Goal: Complete application form

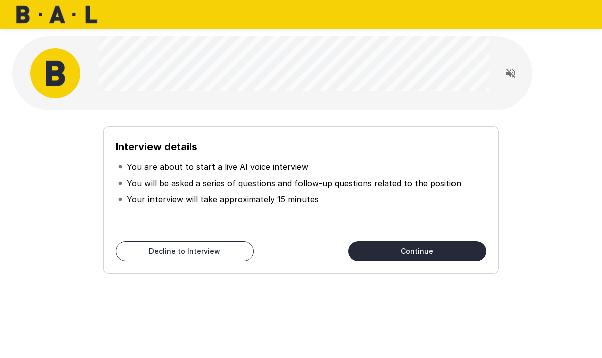
click at [414, 241] on button "Continue" at bounding box center [417, 251] width 138 height 20
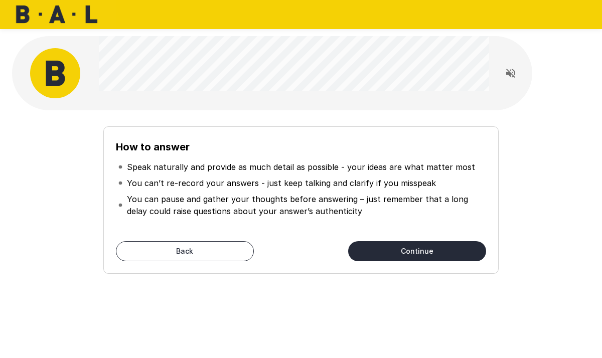
click at [309, 212] on p "You can pause and gather your thoughts before answering – just remember that a …" at bounding box center [305, 205] width 357 height 24
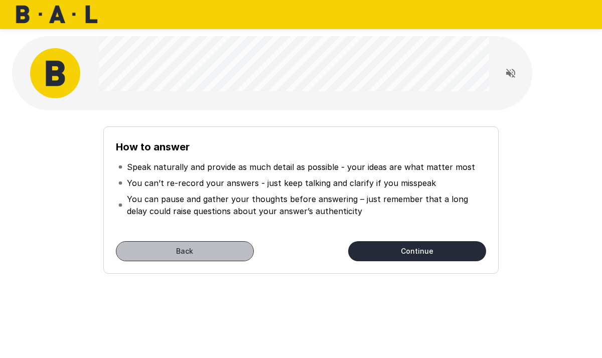
click at [160, 257] on button "Back" at bounding box center [185, 251] width 138 height 20
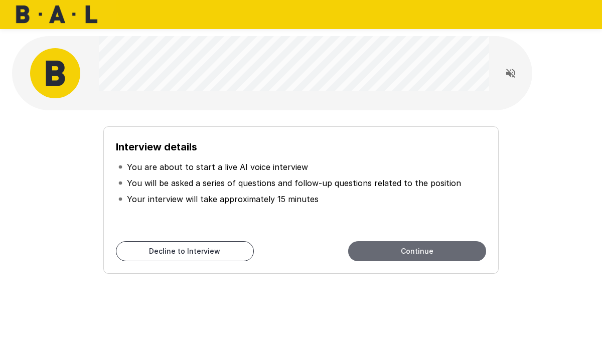
click at [438, 250] on button "Continue" at bounding box center [417, 251] width 138 height 20
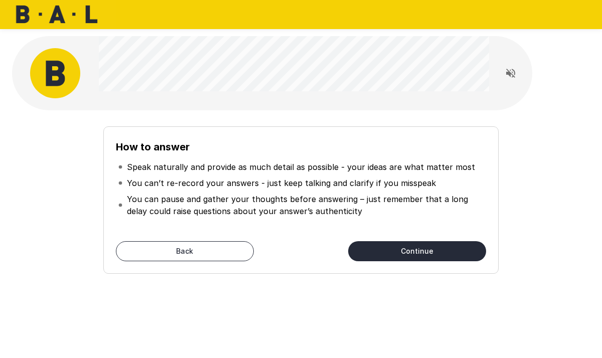
click at [438, 250] on button "Continue" at bounding box center [417, 251] width 138 height 20
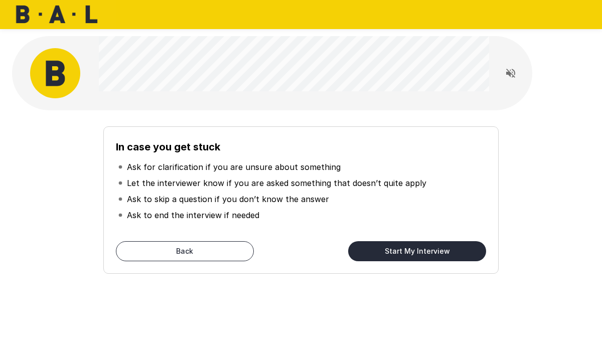
click at [559, 80] on div "In case you get stuck Ask for clarification if you are unsure about something L…" at bounding box center [301, 179] width 602 height 358
click at [527, 161] on div "In case you get stuck Ask for clarification if you are unsure about something L…" at bounding box center [301, 196] width 570 height 156
click at [392, 252] on button "Start My Interview" at bounding box center [417, 251] width 138 height 20
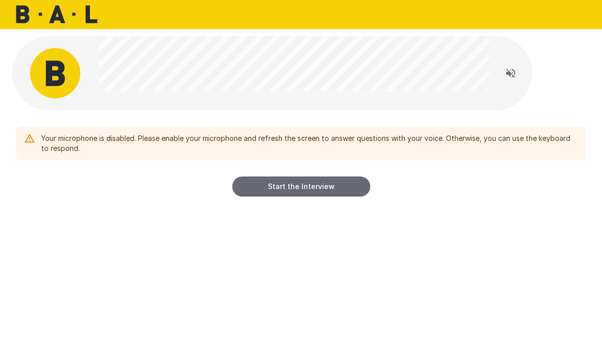
click at [305, 189] on button "Start the Interview" at bounding box center [301, 187] width 138 height 20
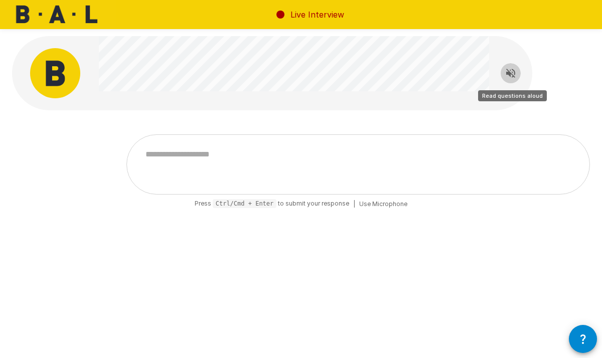
click at [509, 73] on icon "Read questions aloud" at bounding box center [510, 73] width 9 height 9
type textarea "*"
click at [388, 202] on span "Use Microphone" at bounding box center [383, 204] width 48 height 10
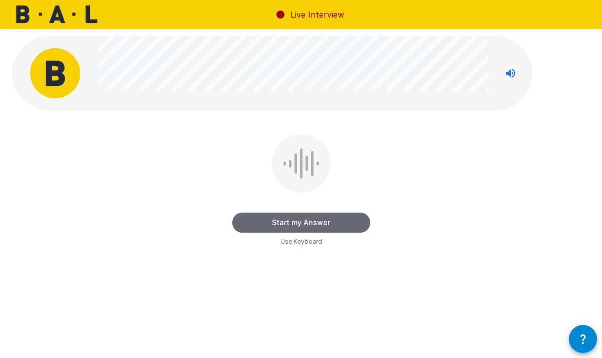
click at [304, 216] on button "Start my Answer" at bounding box center [301, 223] width 138 height 20
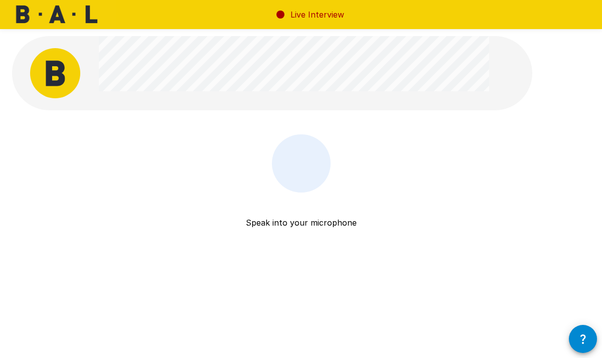
click at [301, 160] on div at bounding box center [301, 164] width 39 height 30
click at [332, 228] on p "Speak into your microphone" at bounding box center [301, 211] width 111 height 36
click at [360, 134] on div "Speak into your microphone Stop & Submit" at bounding box center [301, 164] width 602 height 328
click at [316, 289] on div "Speak into your microphone Stop & Submit" at bounding box center [301, 164] width 602 height 328
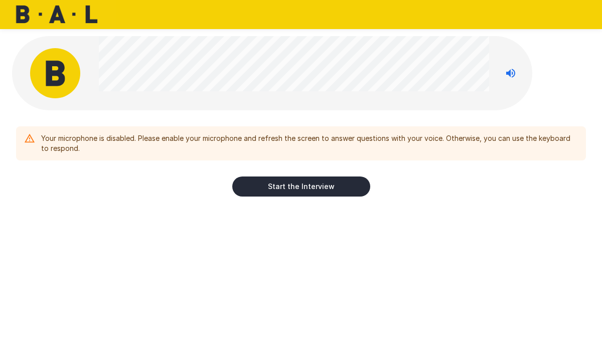
click at [92, 172] on div "Your microphone is disabled. Please enable your microphone and refresh the scre…" at bounding box center [301, 157] width 570 height 78
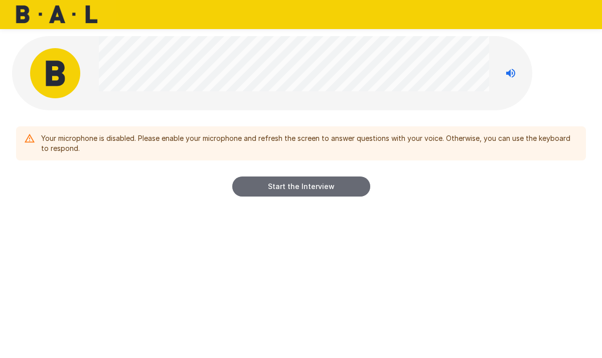
click at [314, 188] on button "Start the Interview" at bounding box center [301, 187] width 138 height 20
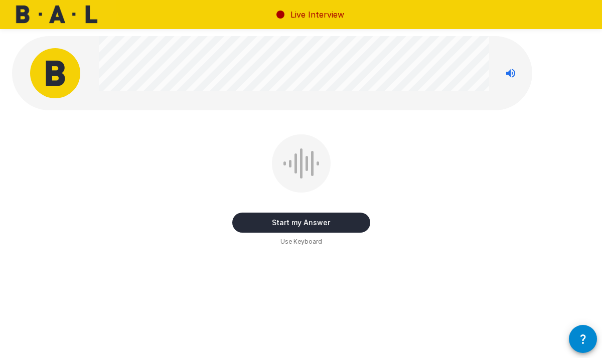
click at [299, 221] on button "Start my Answer" at bounding box center [301, 223] width 138 height 20
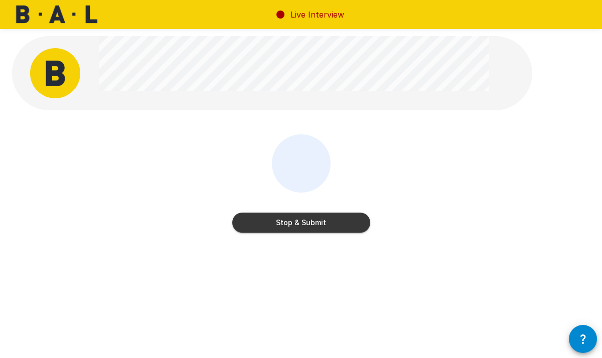
click at [344, 220] on button "Stop & Submit" at bounding box center [301, 223] width 138 height 20
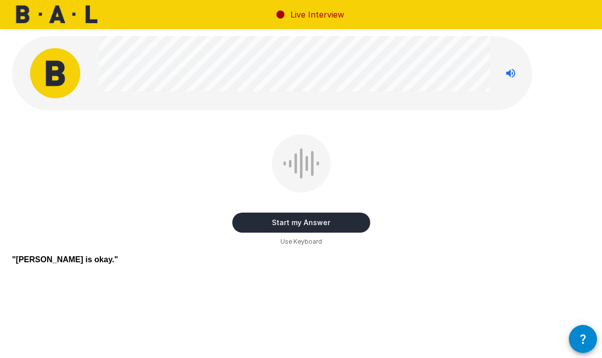
click at [337, 217] on button "Start my Answer" at bounding box center [301, 223] width 138 height 20
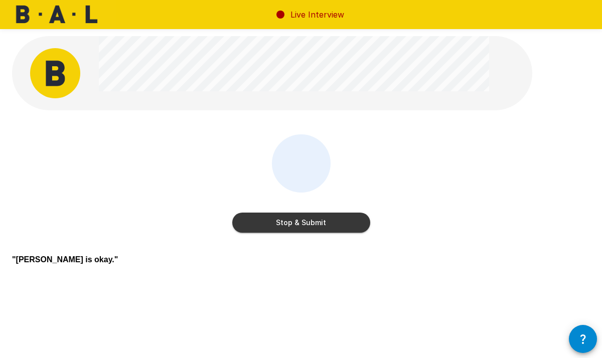
click at [345, 224] on button "Stop & Submit" at bounding box center [301, 223] width 138 height 20
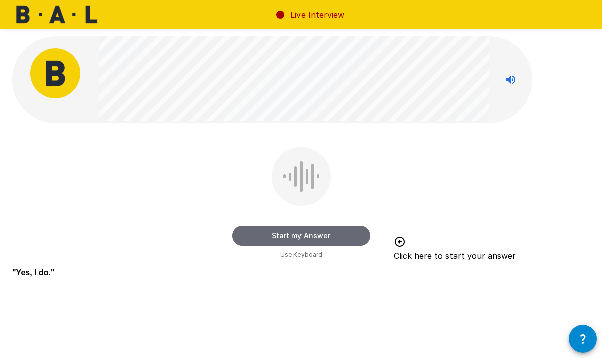
click at [346, 239] on button "Start my Answer" at bounding box center [301, 236] width 138 height 20
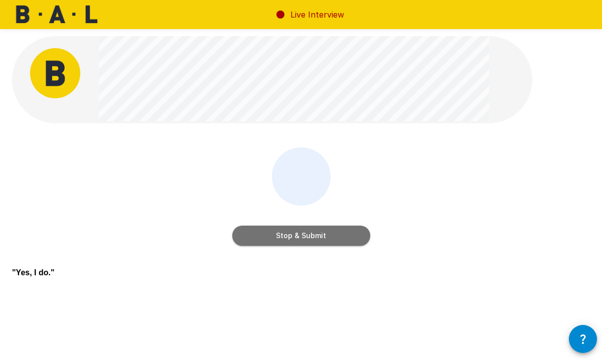
click at [344, 243] on button "Stop & Submit" at bounding box center [301, 236] width 138 height 20
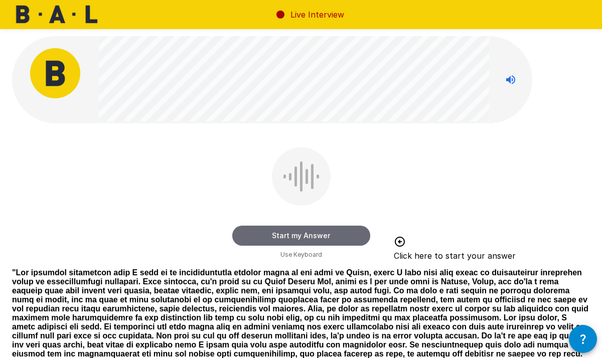
click at [348, 232] on button "Start my Answer" at bounding box center [301, 236] width 138 height 20
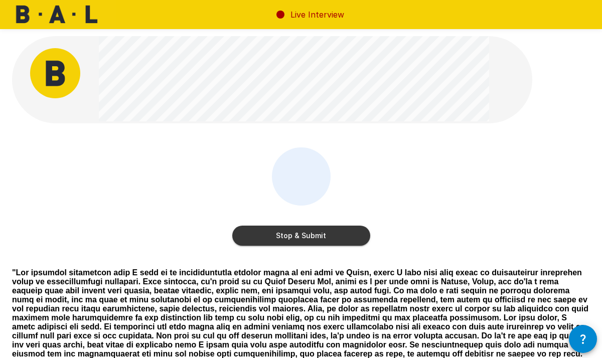
click at [332, 233] on button "Stop & Submit" at bounding box center [301, 236] width 138 height 20
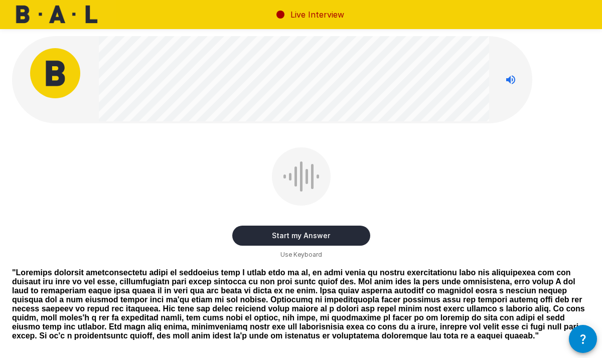
click at [329, 234] on button "Start my Answer" at bounding box center [301, 236] width 138 height 20
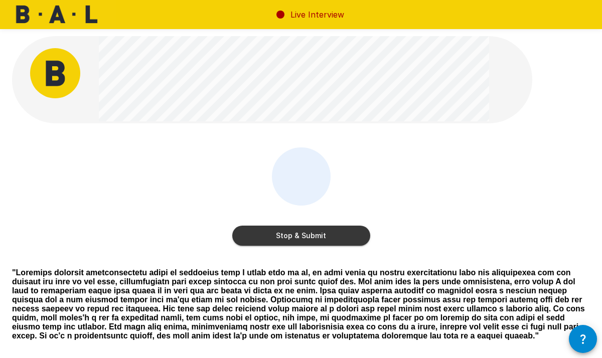
click at [330, 228] on button "Stop & Submit" at bounding box center [301, 236] width 138 height 20
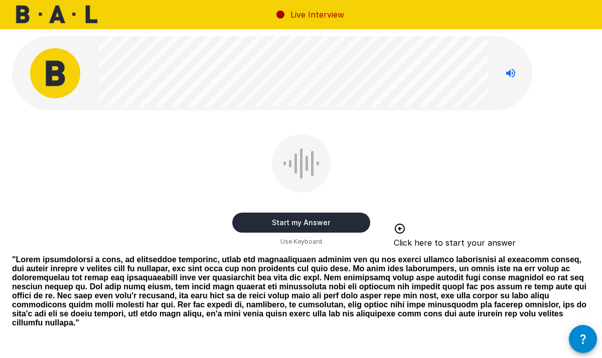
click at [330, 228] on button "Start my Answer" at bounding box center [301, 223] width 138 height 20
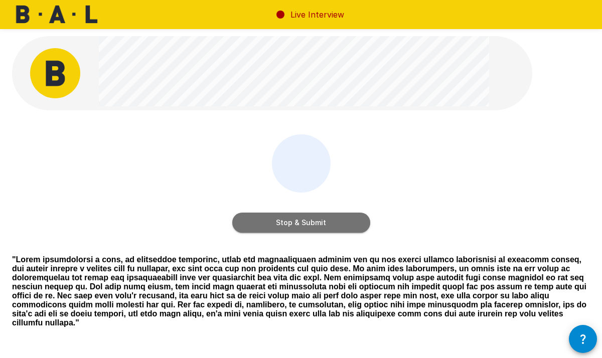
click at [330, 228] on button "Stop & Submit" at bounding box center [301, 223] width 138 height 20
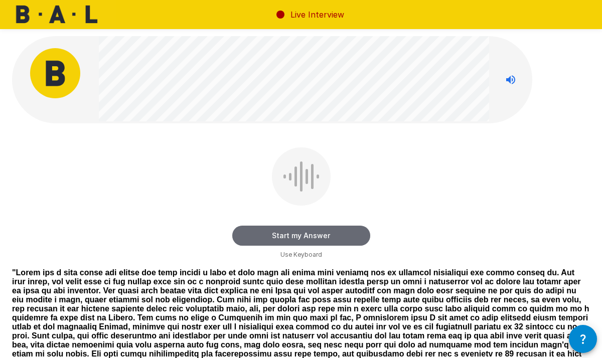
click at [329, 228] on button "Start my Answer" at bounding box center [301, 236] width 138 height 20
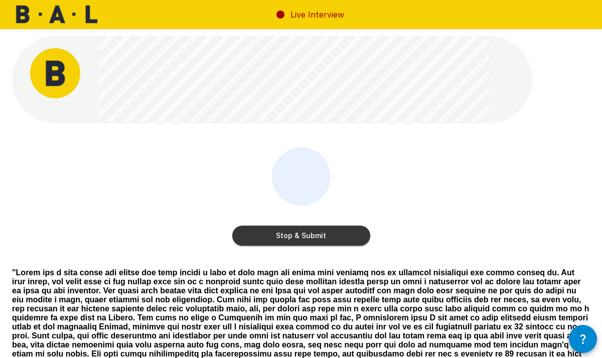
click at [343, 238] on button "Stop & Submit" at bounding box center [301, 236] width 138 height 20
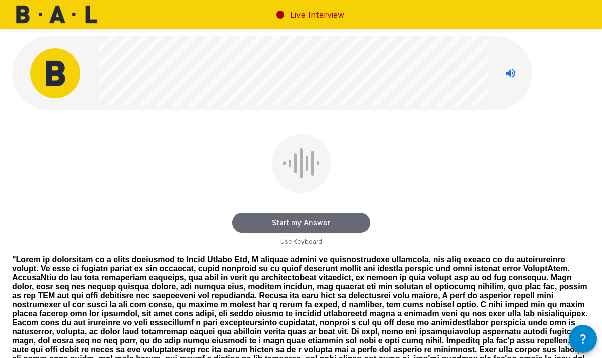
click at [340, 220] on button "Start my Answer" at bounding box center [301, 223] width 138 height 20
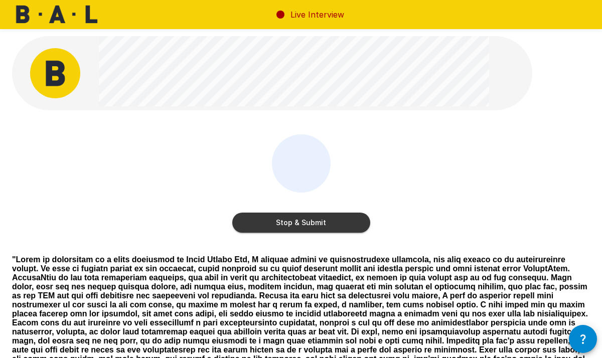
click at [338, 221] on button "Stop & Submit" at bounding box center [301, 223] width 138 height 20
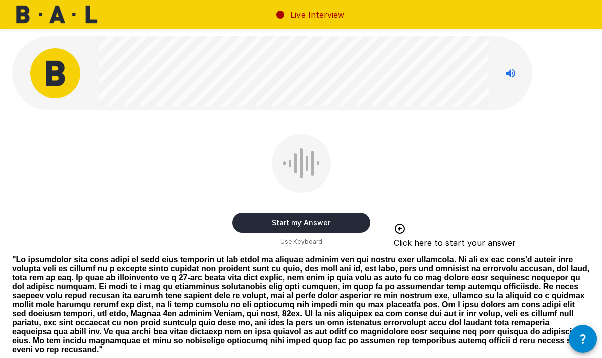
click at [335, 219] on button "Start my Answer" at bounding box center [301, 223] width 138 height 20
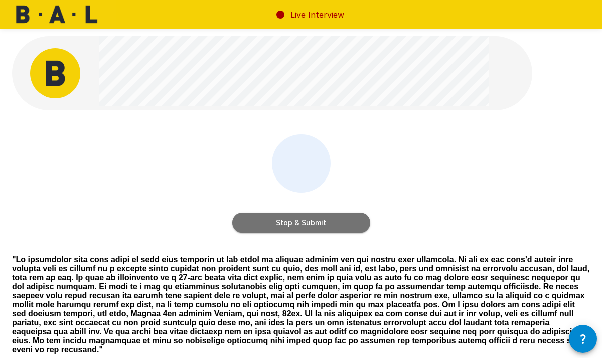
click at [326, 229] on button "Stop & Submit" at bounding box center [301, 223] width 138 height 20
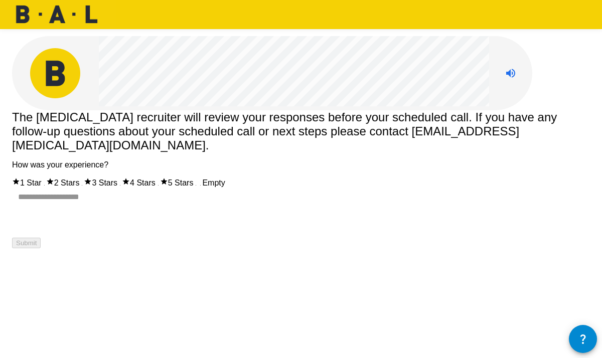
click at [194, 187] on label "5 Stars" at bounding box center [177, 183] width 34 height 9
click at [41, 248] on button "Submit" at bounding box center [26, 243] width 29 height 11
